Goal: Information Seeking & Learning: Learn about a topic

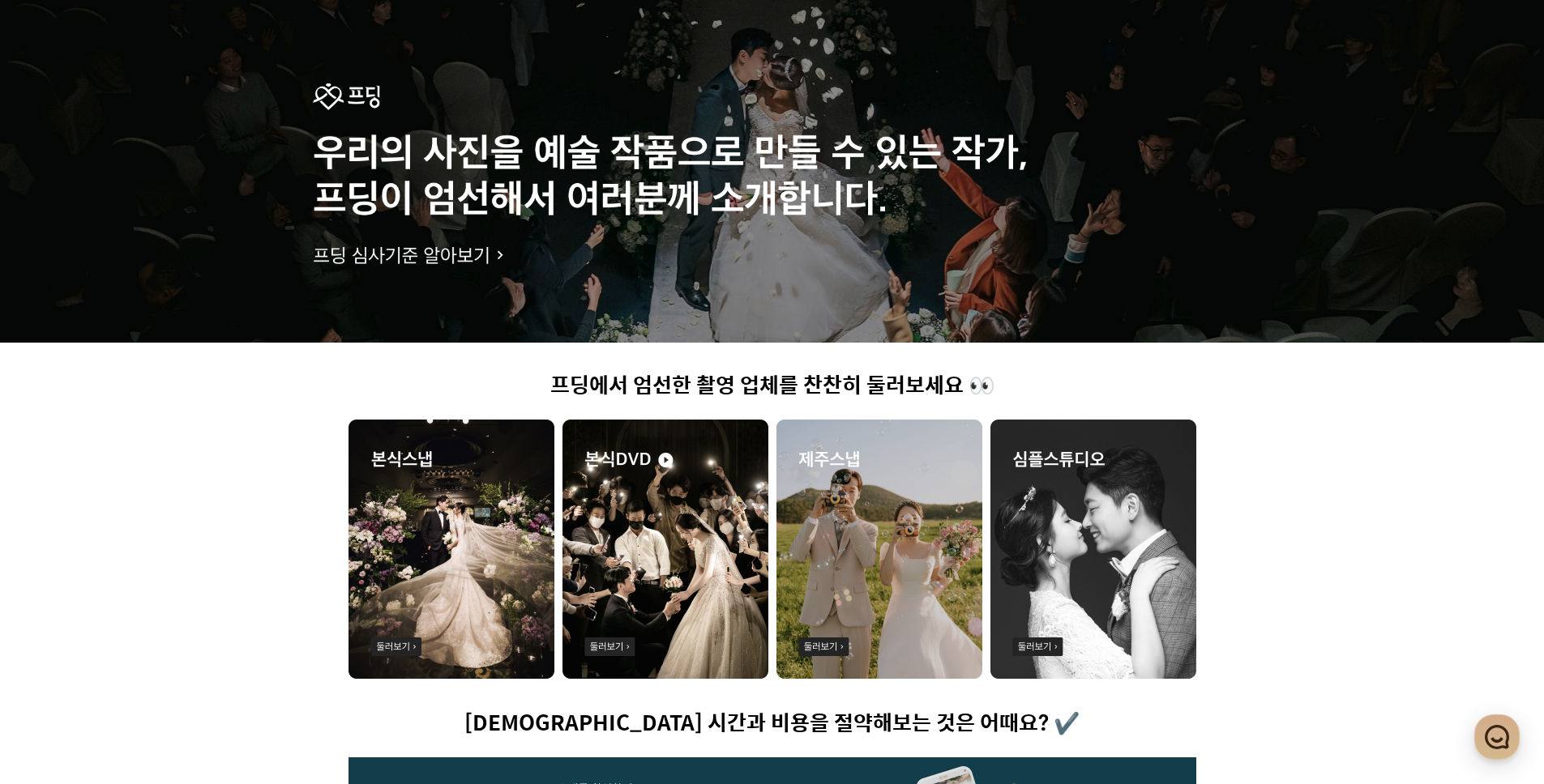
scroll to position [137, 0]
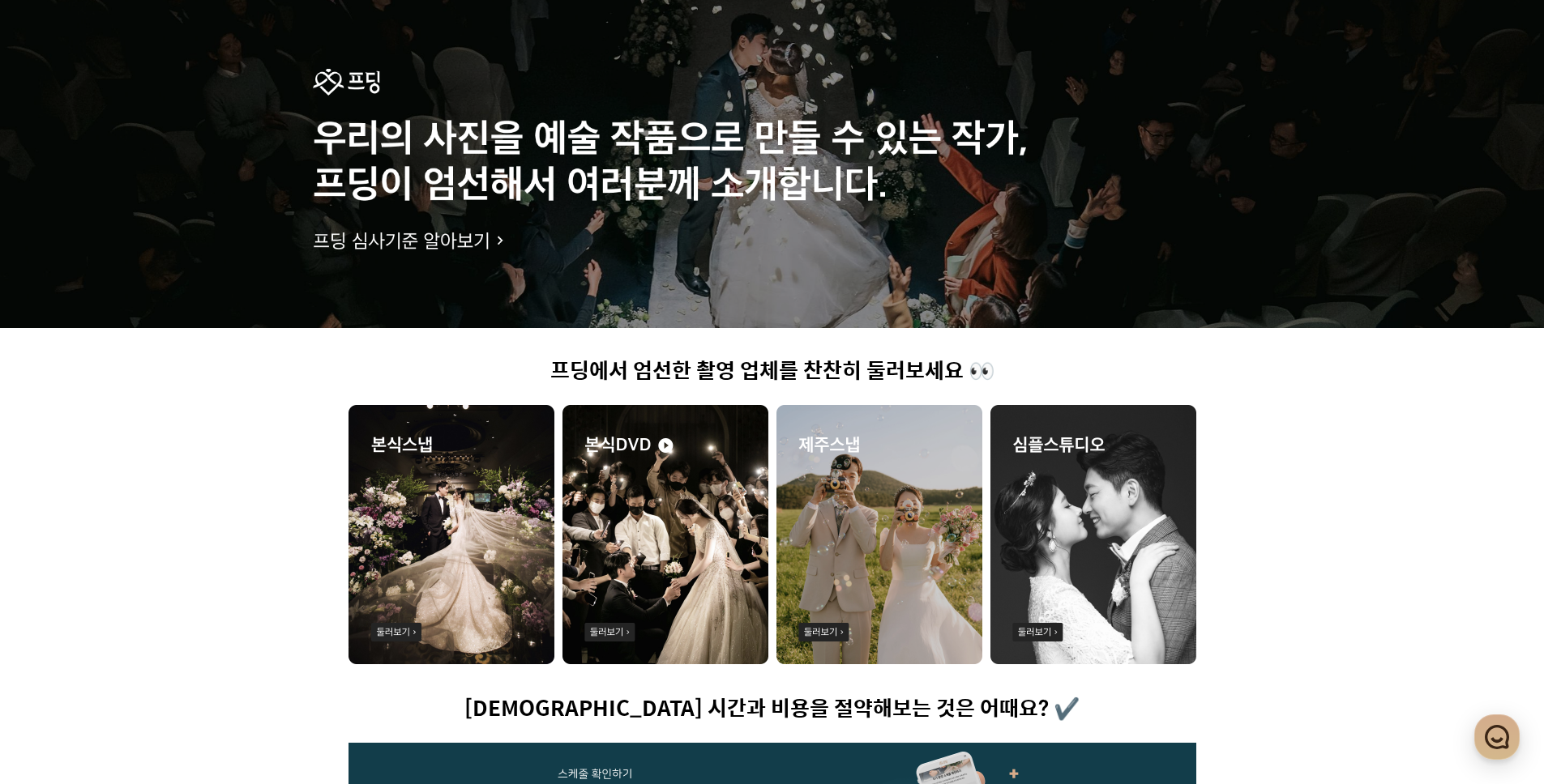
click at [613, 630] on img at bounding box center [665, 535] width 206 height 259
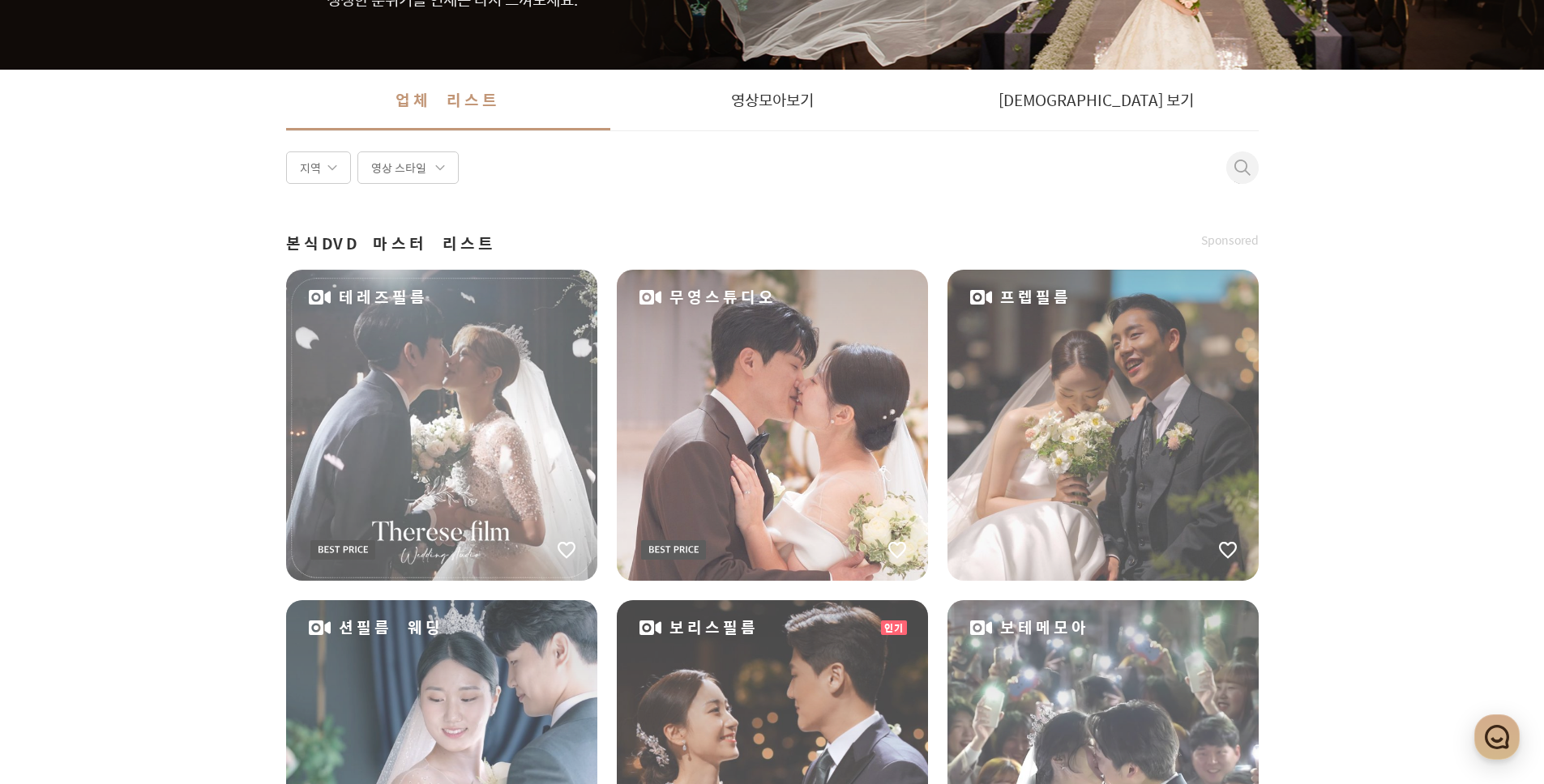
scroll to position [309, 0]
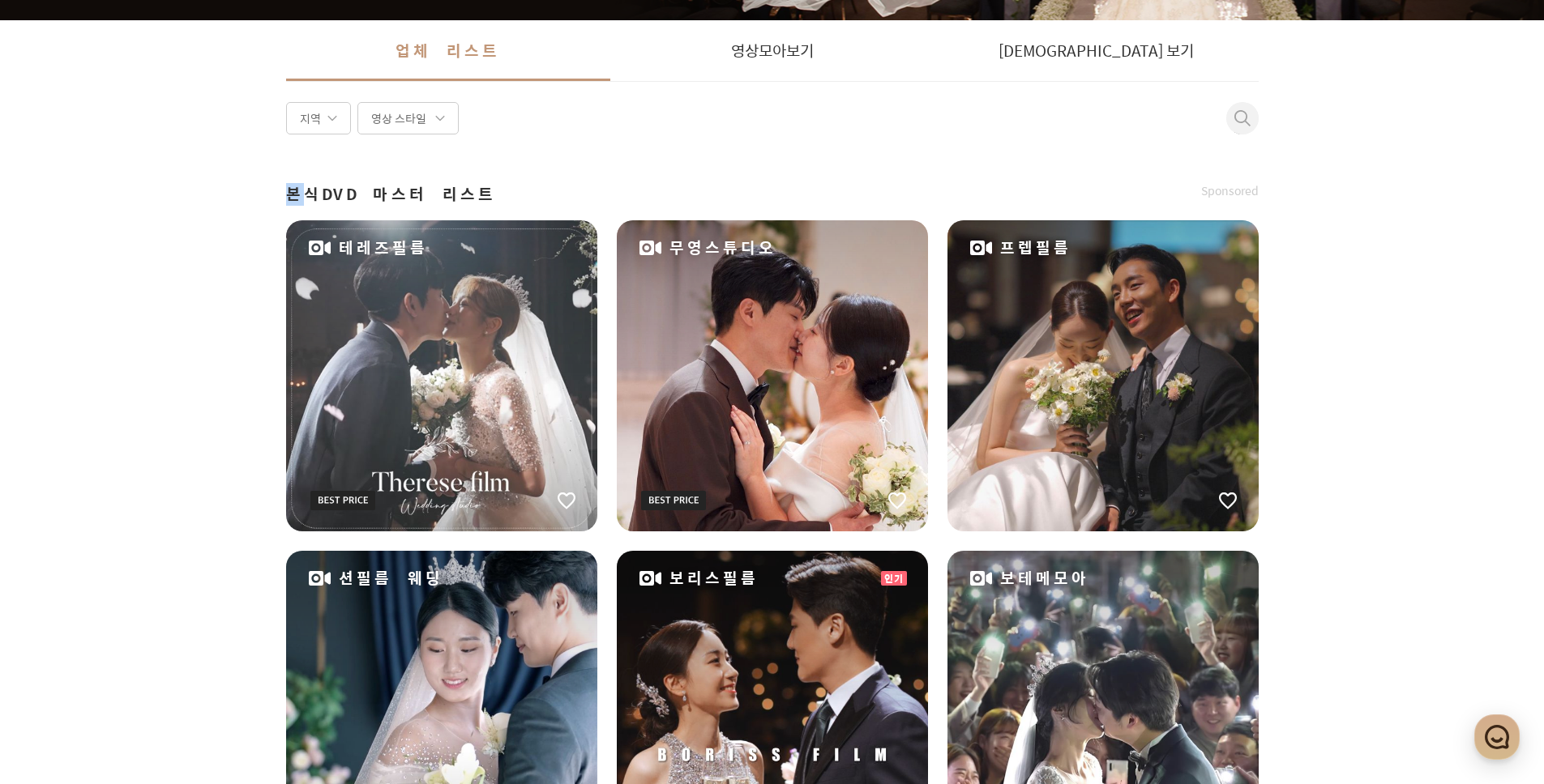
drag, startPoint x: 294, startPoint y: 198, endPoint x: 439, endPoint y: 201, distance: 145.0
click at [438, 201] on div "본식DVD 마스터 리스트 Sponsored" at bounding box center [772, 194] width 973 height 23
click at [439, 201] on div "본식DVD 마스터 리스트 Sponsored" at bounding box center [772, 194] width 973 height 23
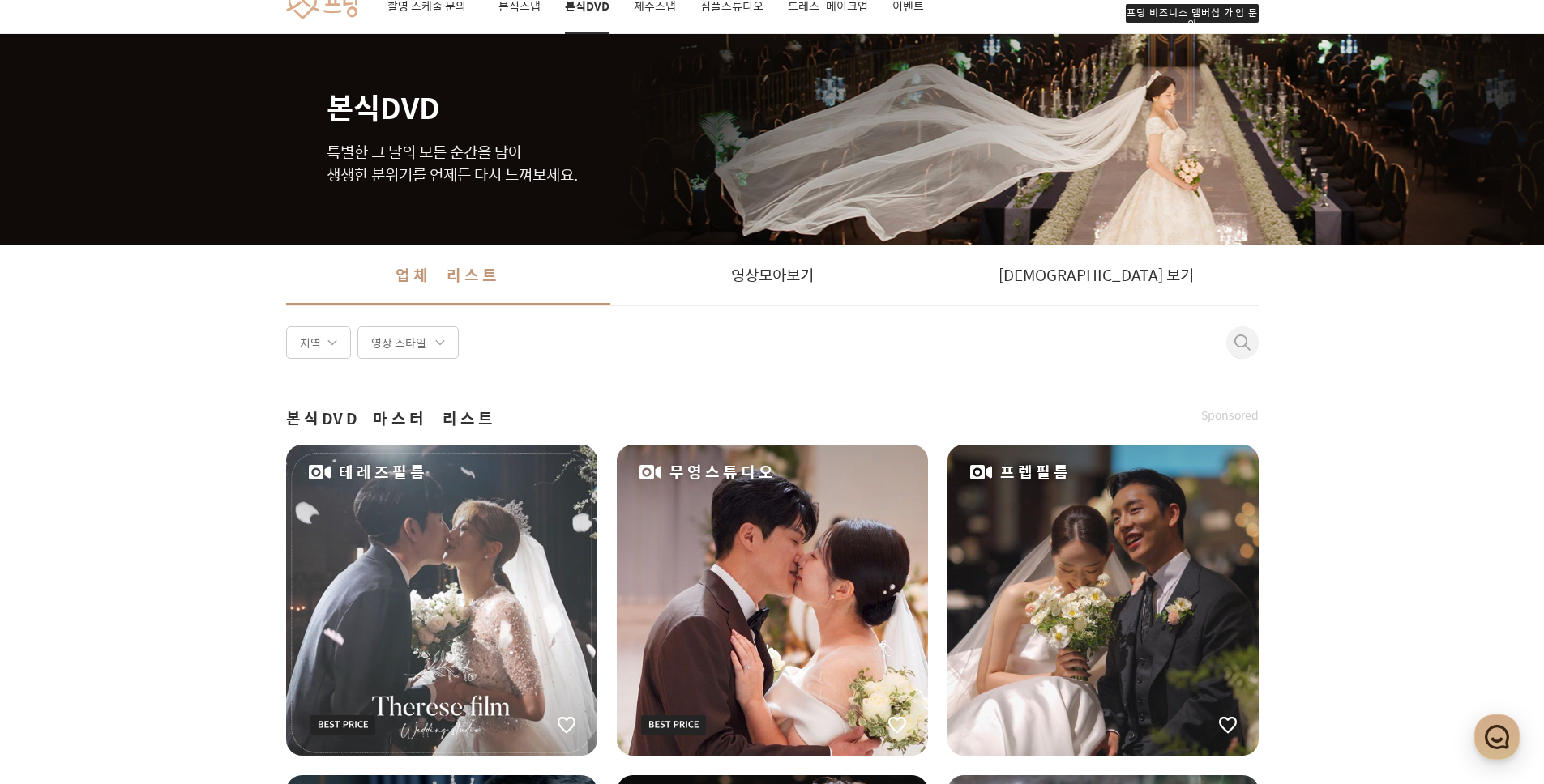
scroll to position [0, 0]
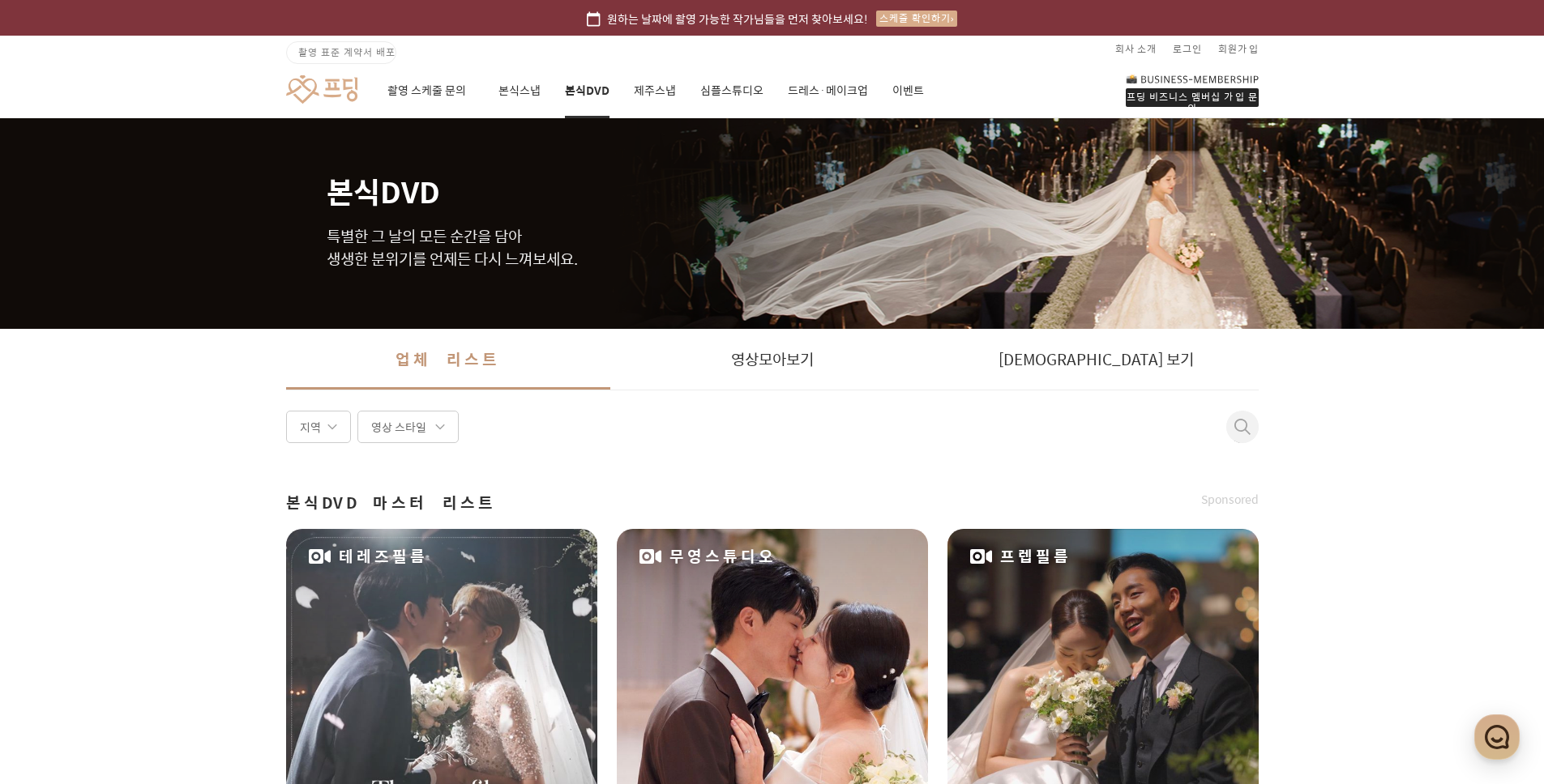
click at [458, 426] on div "영상 스타일" at bounding box center [408, 427] width 102 height 33
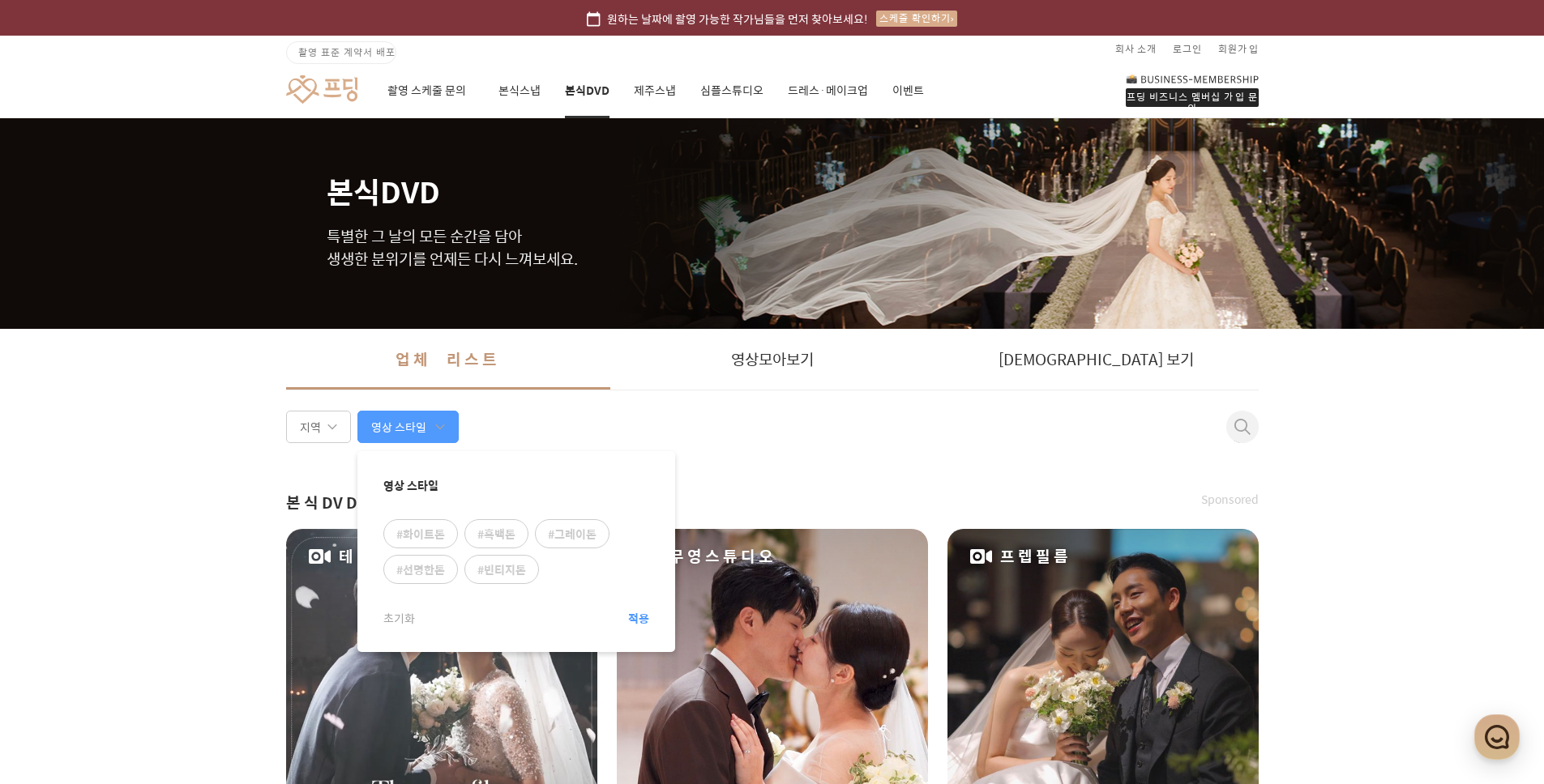
click at [450, 425] on div "영상 스타일" at bounding box center [408, 427] width 102 height 33
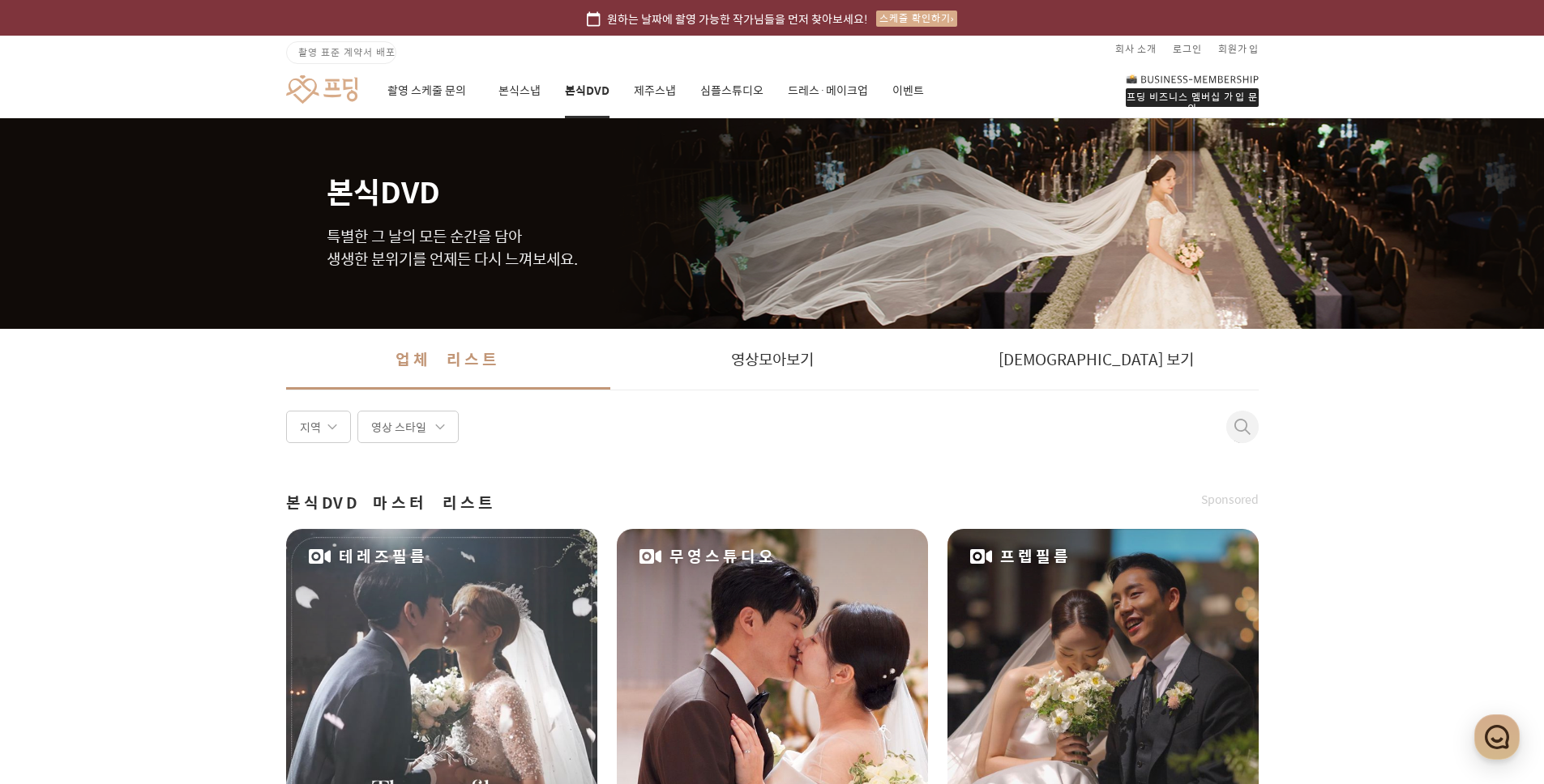
click at [722, 427] on div "지역 영상 스타일 취소" at bounding box center [772, 427] width 973 height 33
click at [790, 371] on link "영상 모아보기" at bounding box center [772, 359] width 325 height 61
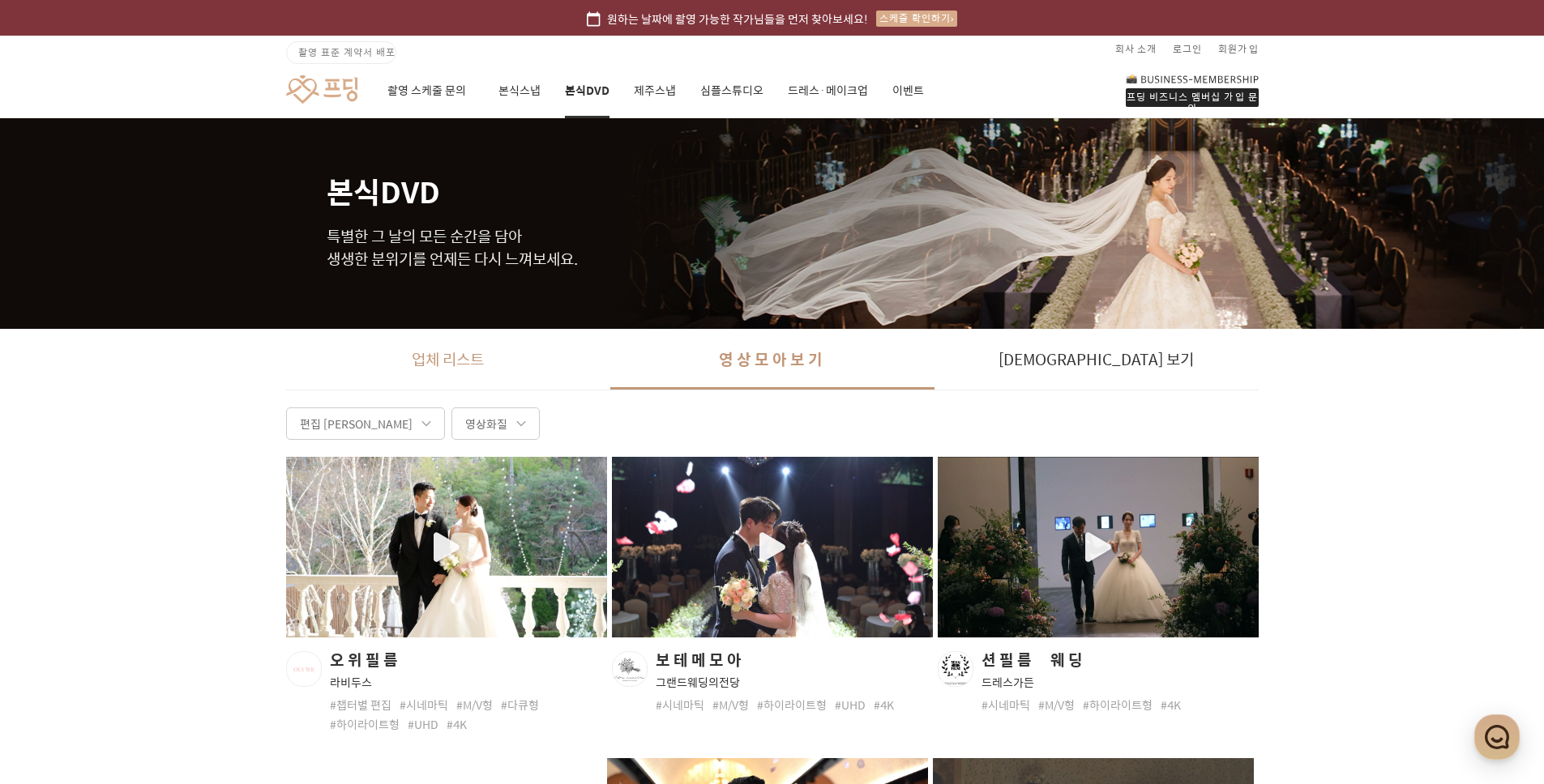
click at [490, 373] on link "업체 리스트" at bounding box center [449, 359] width 325 height 61
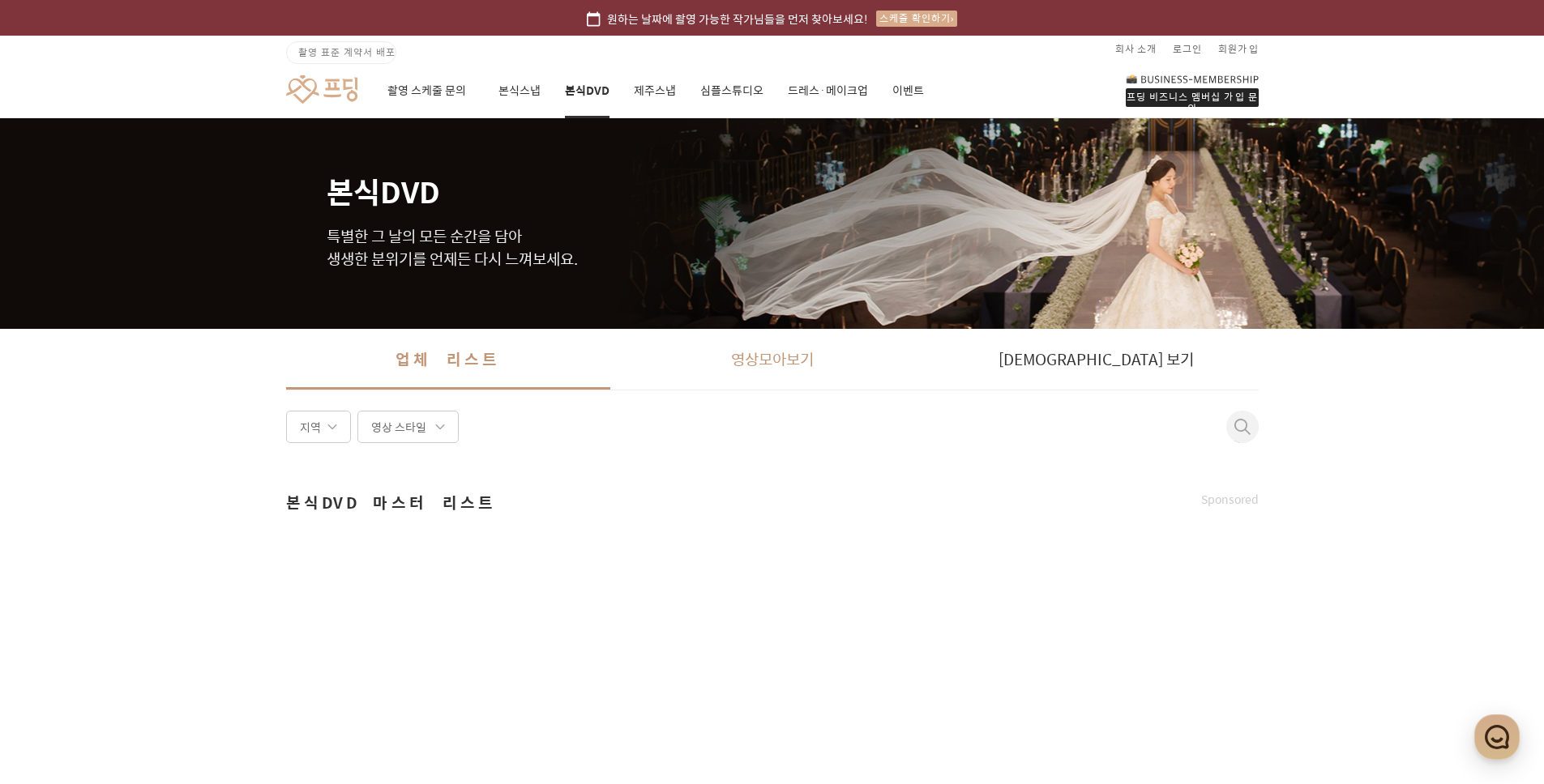
click at [764, 385] on link "영상 모아보기" at bounding box center [772, 359] width 325 height 61
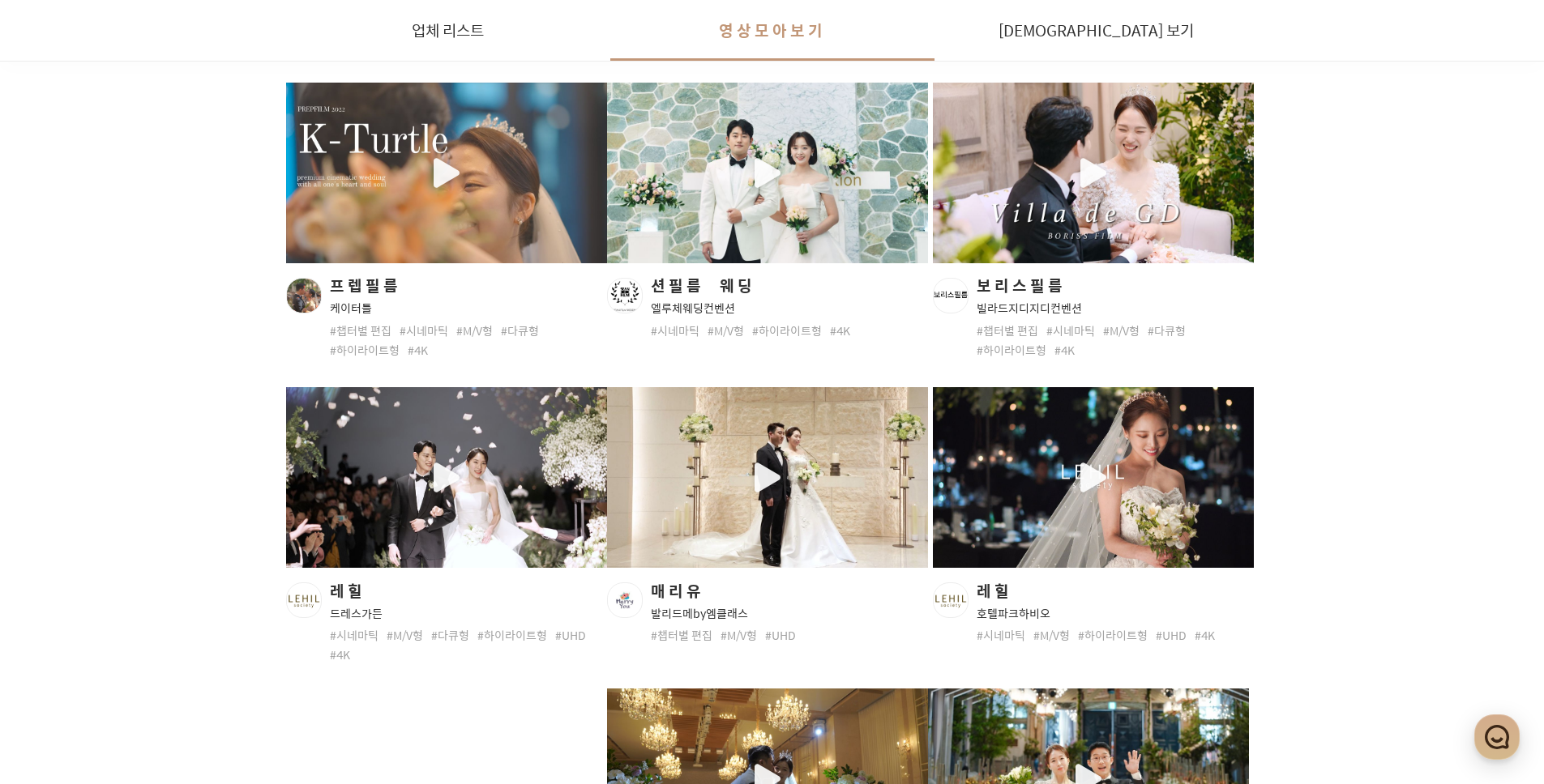
scroll to position [1588, 0]
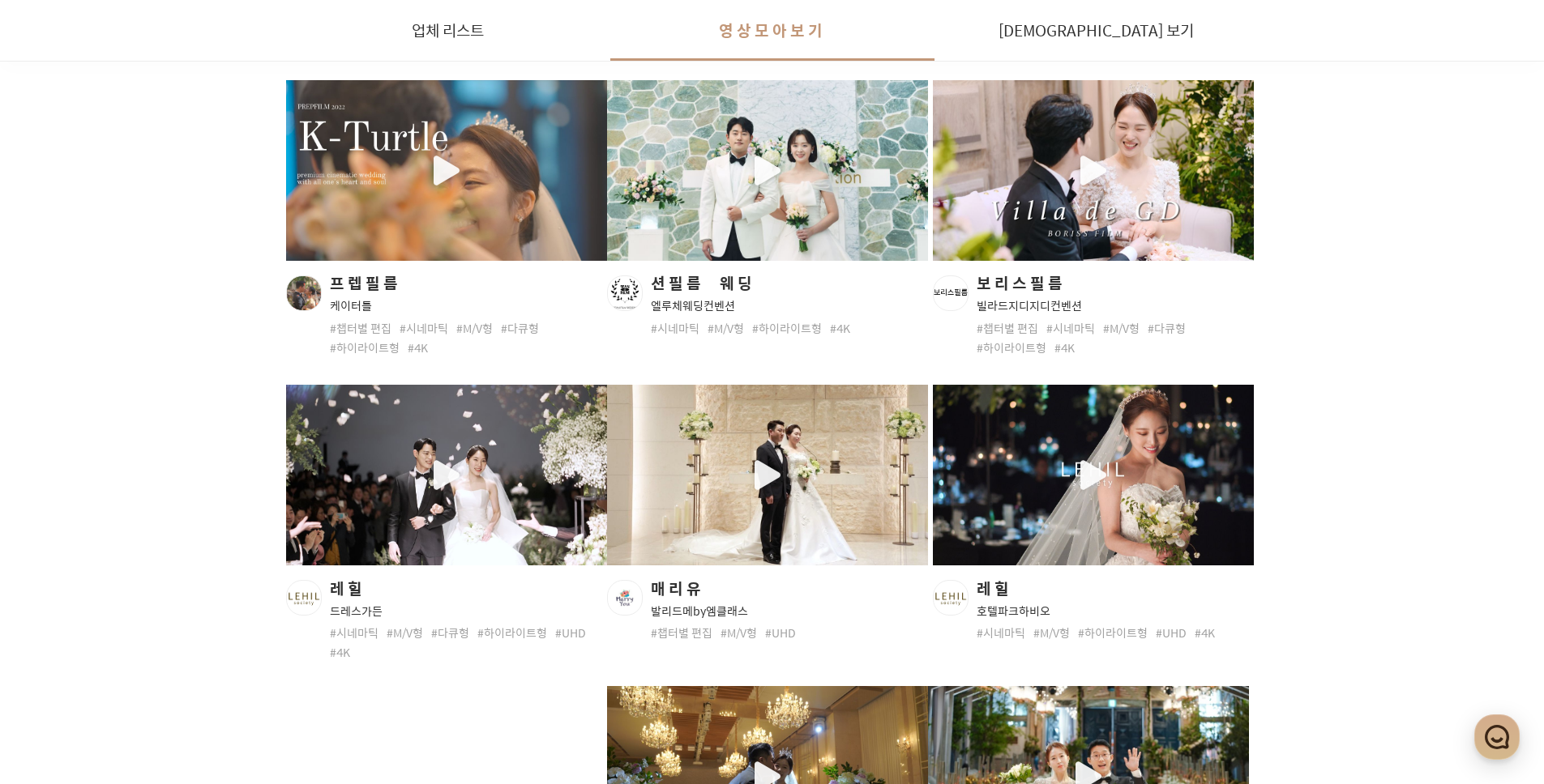
click at [1347, 363] on div "편집 유형 영상화질 오위필름 라비두스 #챕터별 편집 #시네마틱 #M/V형 #다큐형 #하이라이트형 #UHD #4K 보테메모아 그랜드웨딩의전당 #…" at bounding box center [772, 696] width 1167 height 3755
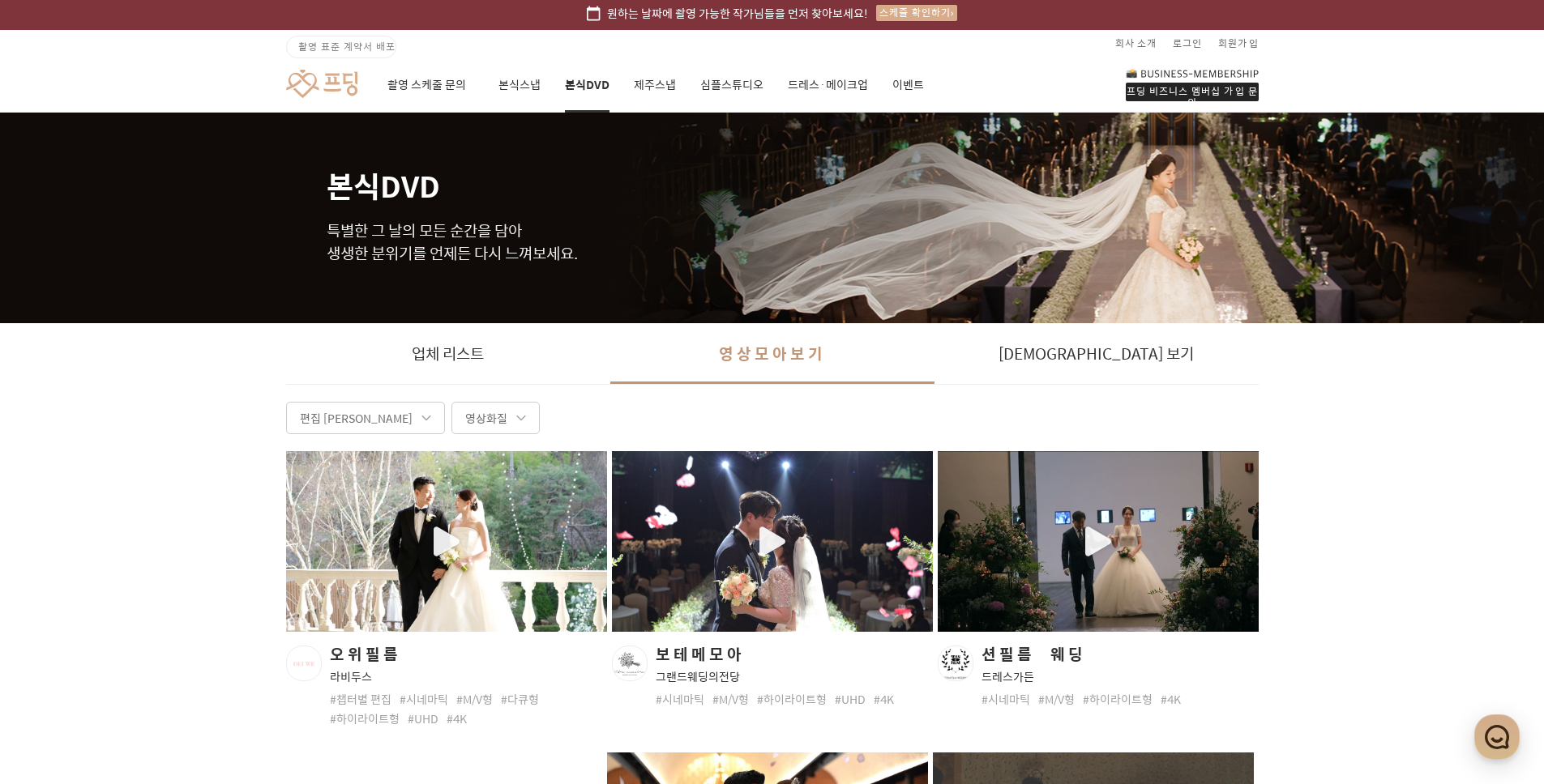
scroll to position [0, 0]
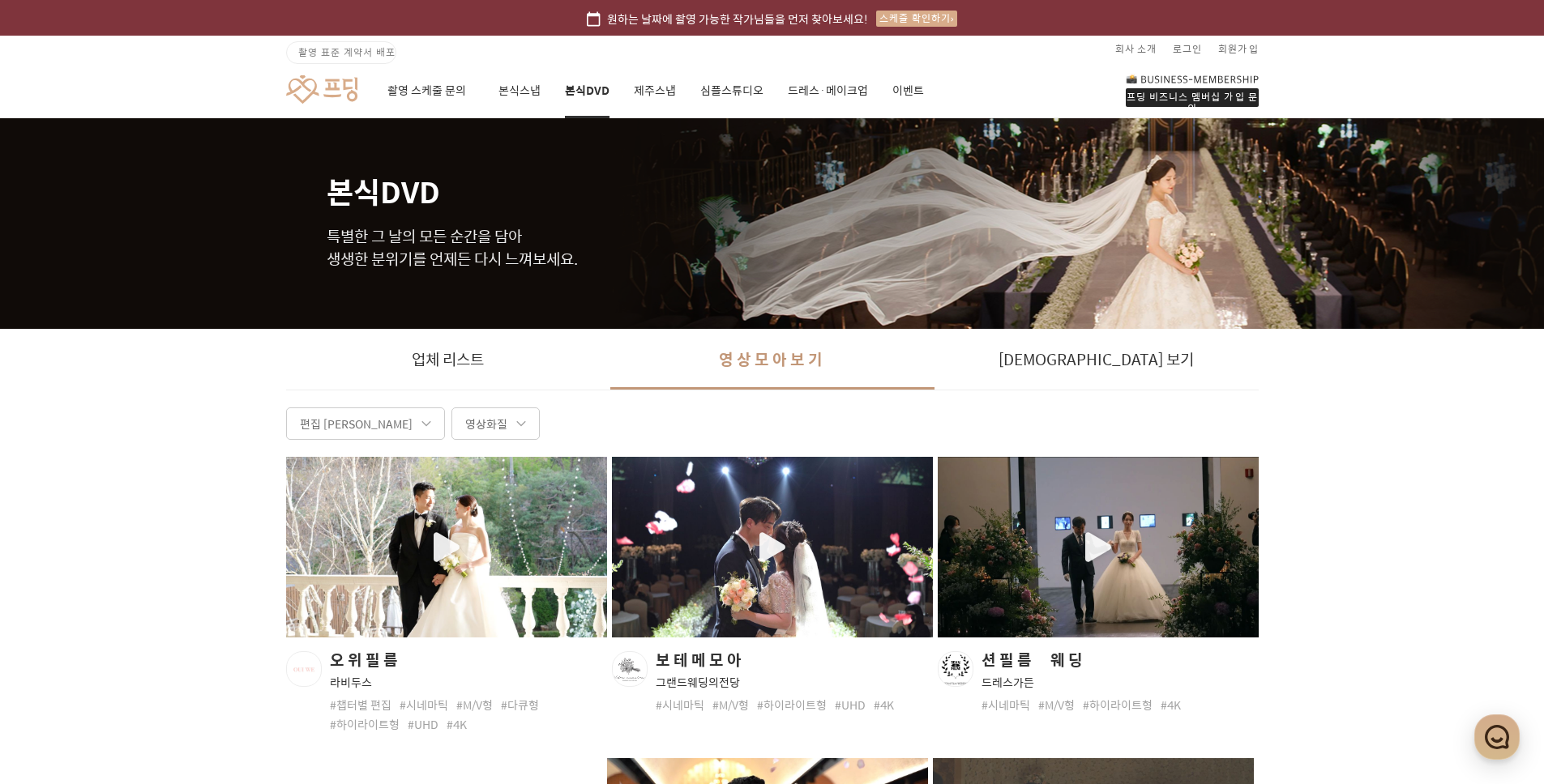
click at [879, 100] on div "촬영 스케줄 문의 본식스냅 본식DVD 제주스냅 심플스튜디오 드레스·메이크업 이벤트" at bounding box center [655, 91] width 537 height 55
click at [897, 92] on link "이벤트" at bounding box center [908, 91] width 32 height 55
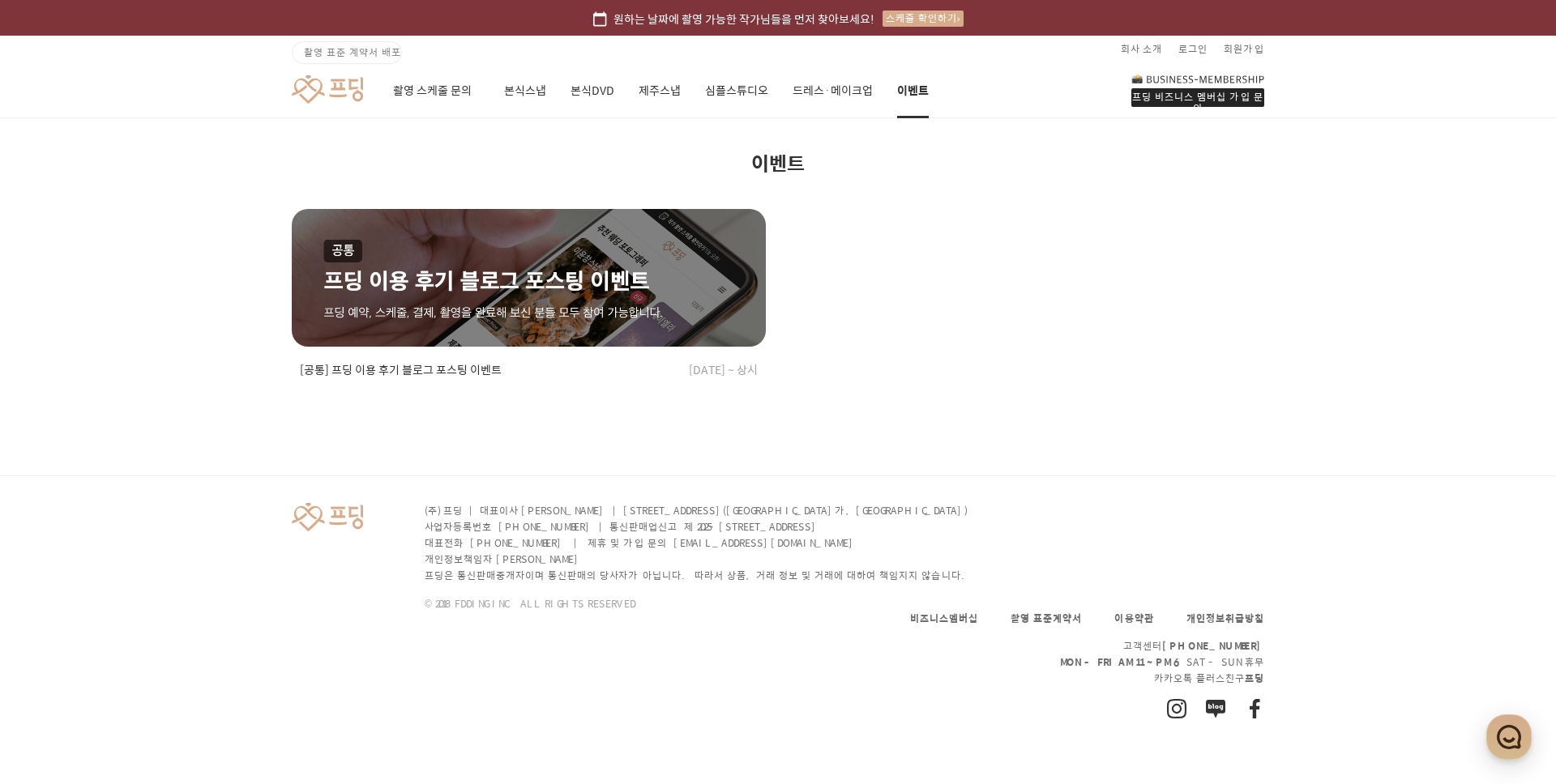
click at [355, 98] on link at bounding box center [327, 89] width 72 height 30
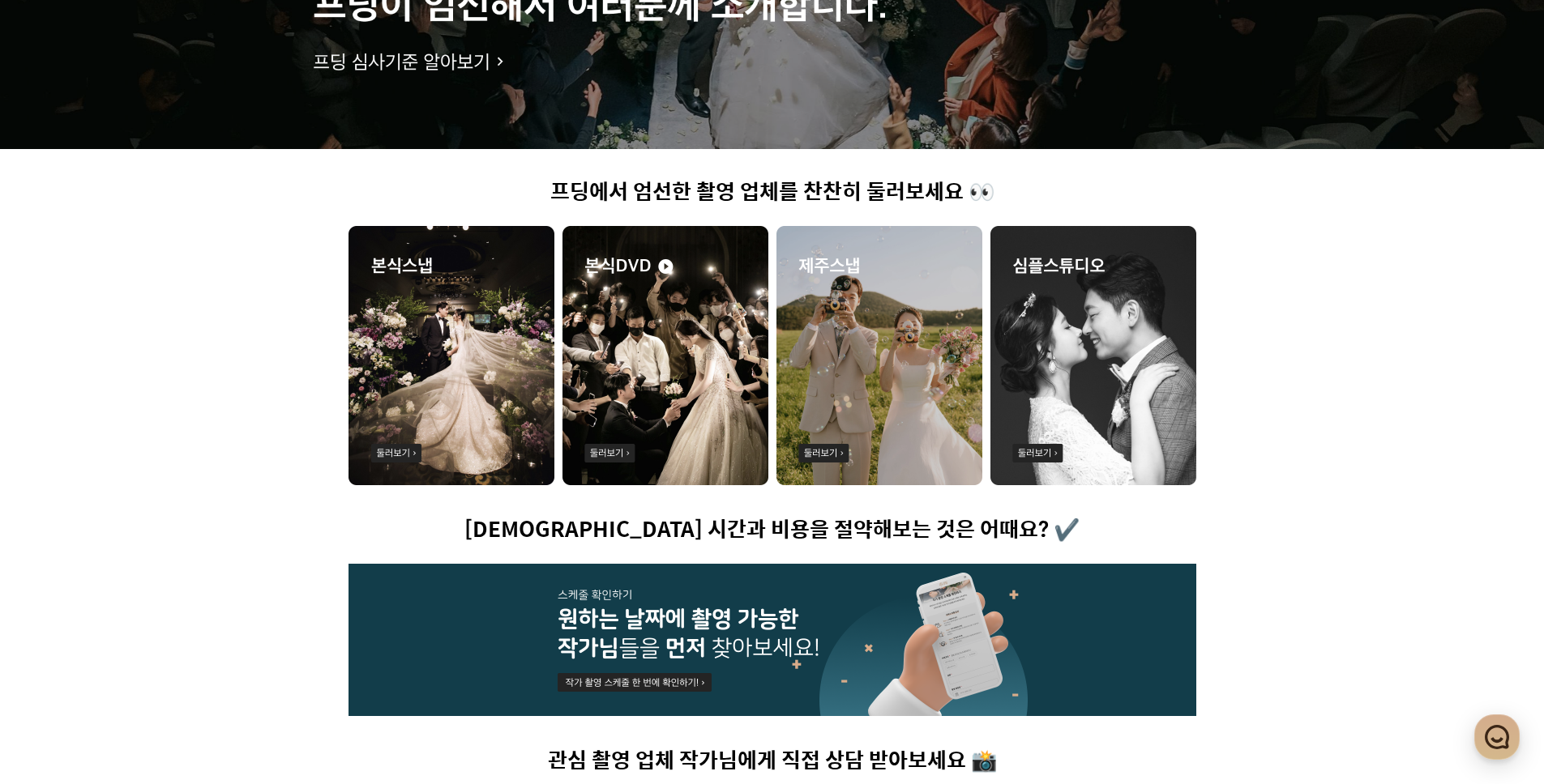
scroll to position [783, 0]
